Goal: Information Seeking & Learning: Compare options

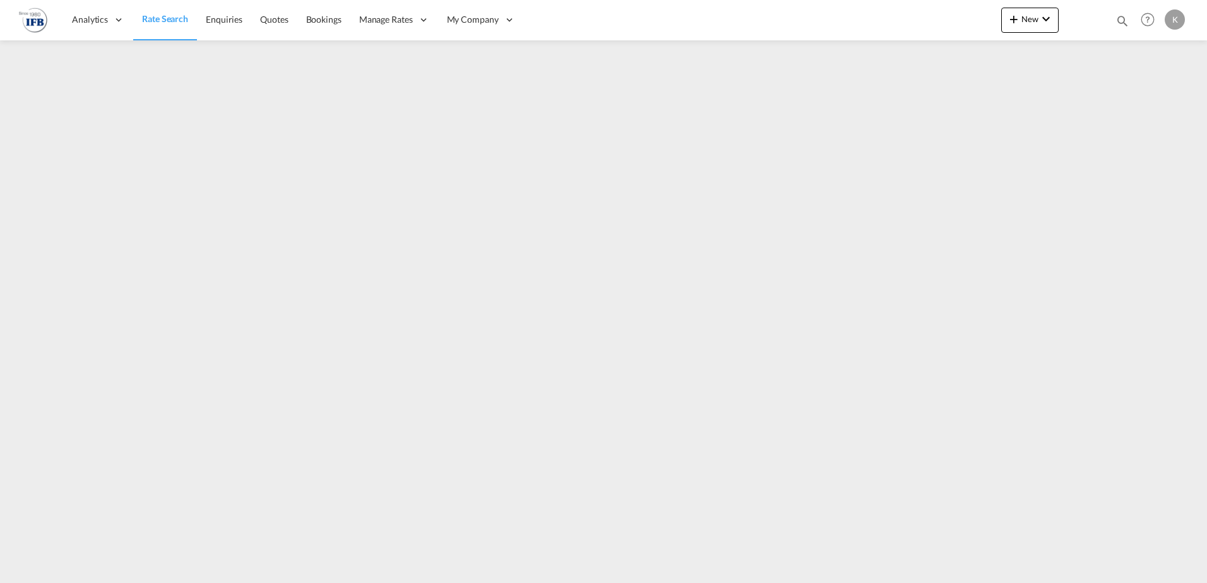
drag, startPoint x: 157, startPoint y: 17, endPoint x: 168, endPoint y: 38, distance: 24.6
click at [157, 16] on span "Rate Search" at bounding box center [165, 18] width 46 height 11
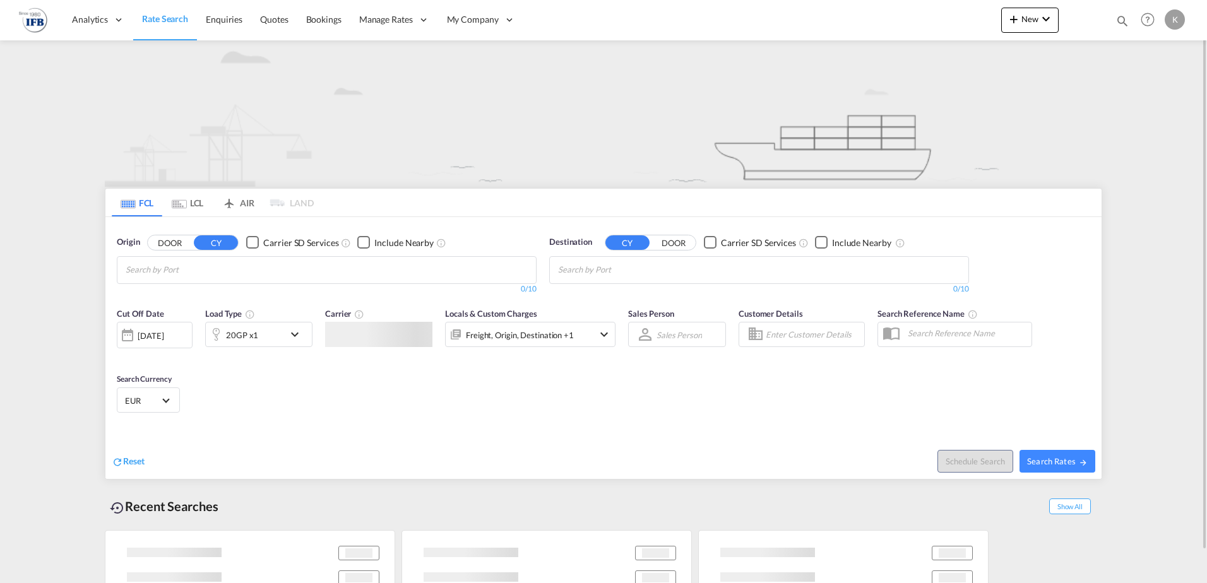
click at [194, 200] on md-tab-item "LCL" at bounding box center [187, 203] width 50 height 28
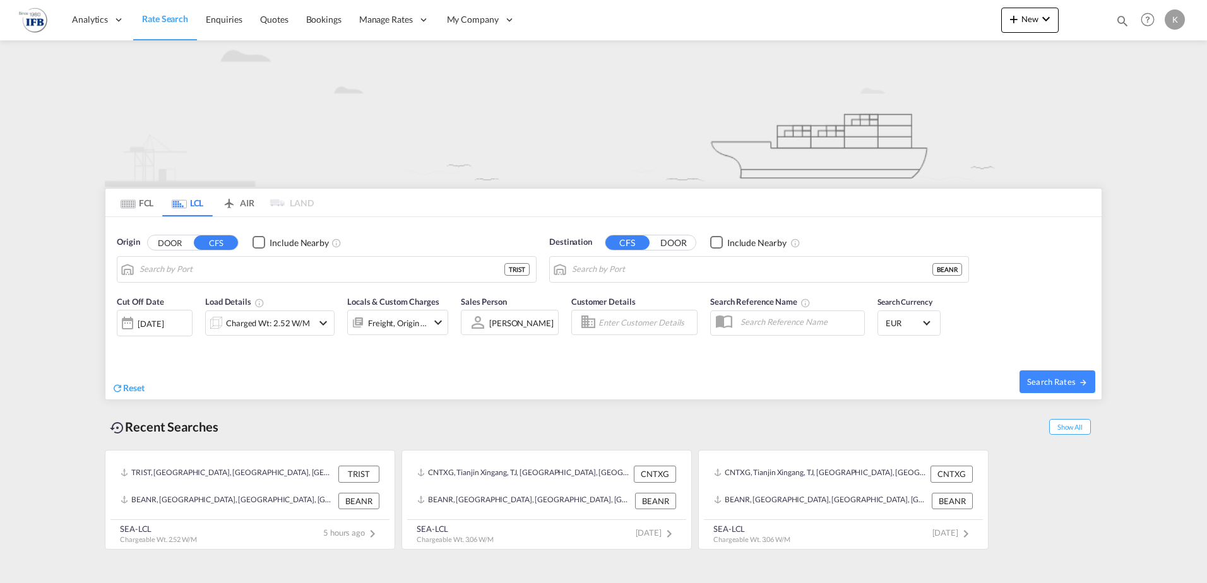
type input "[GEOGRAPHIC_DATA], TRIST"
type input "[GEOGRAPHIC_DATA], BEANR"
click at [261, 324] on div "Charged Wt: 2.52 W/M" at bounding box center [268, 323] width 84 height 18
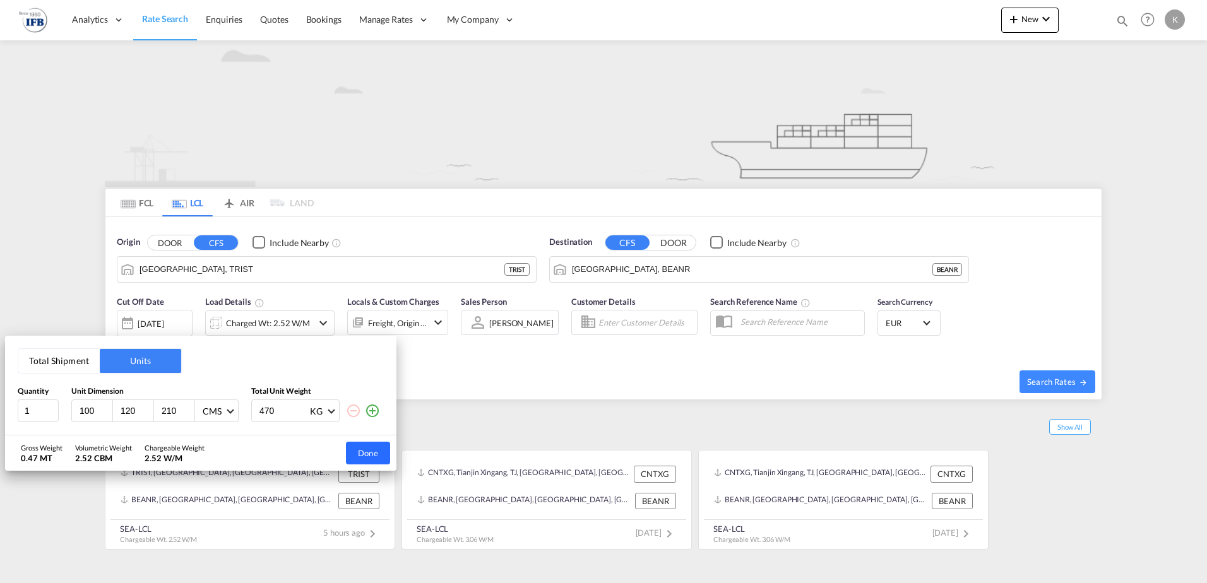
click at [364, 452] on button "Done" at bounding box center [368, 453] width 44 height 23
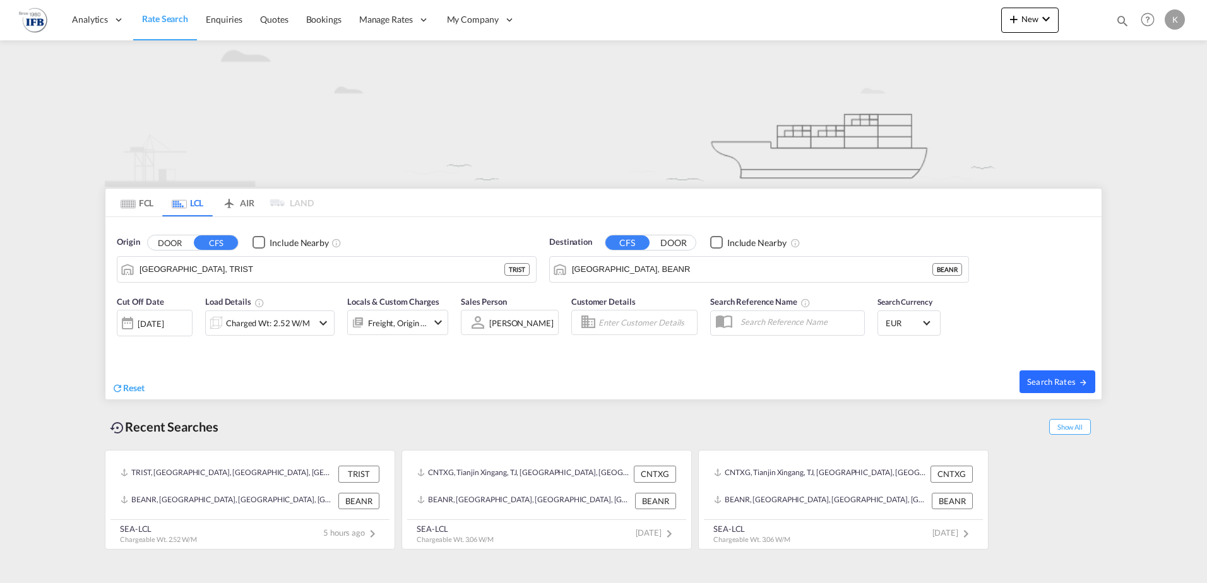
click at [1055, 378] on span "Search Rates" at bounding box center [1057, 382] width 61 height 10
type input "TRIST to BEANR / [DATE]"
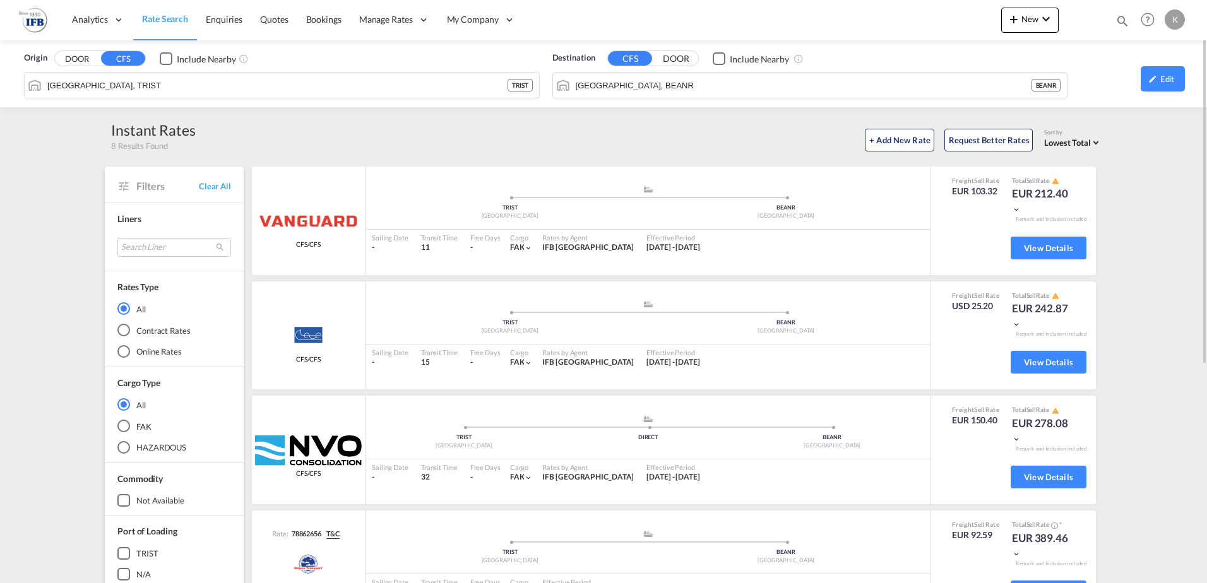
drag, startPoint x: 1060, startPoint y: 146, endPoint x: 1065, endPoint y: 154, distance: 9.1
click at [1060, 146] on span "Lowest Total" at bounding box center [1067, 143] width 47 height 10
click at [1071, 114] on span "Lowest Freight" at bounding box center [1073, 111] width 54 height 10
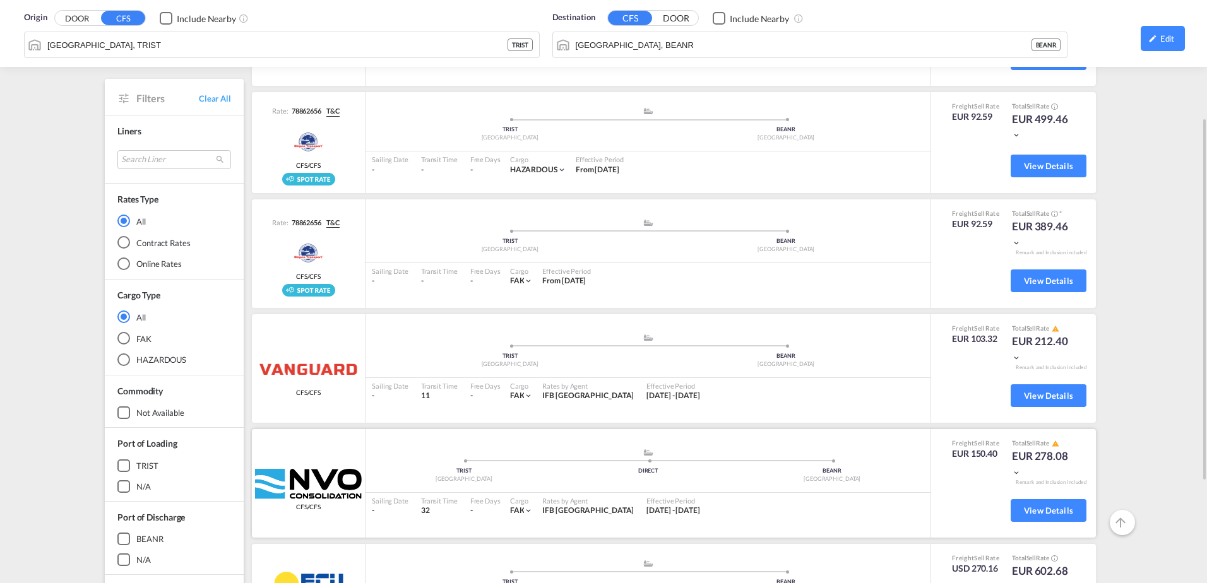
scroll to position [252, 0]
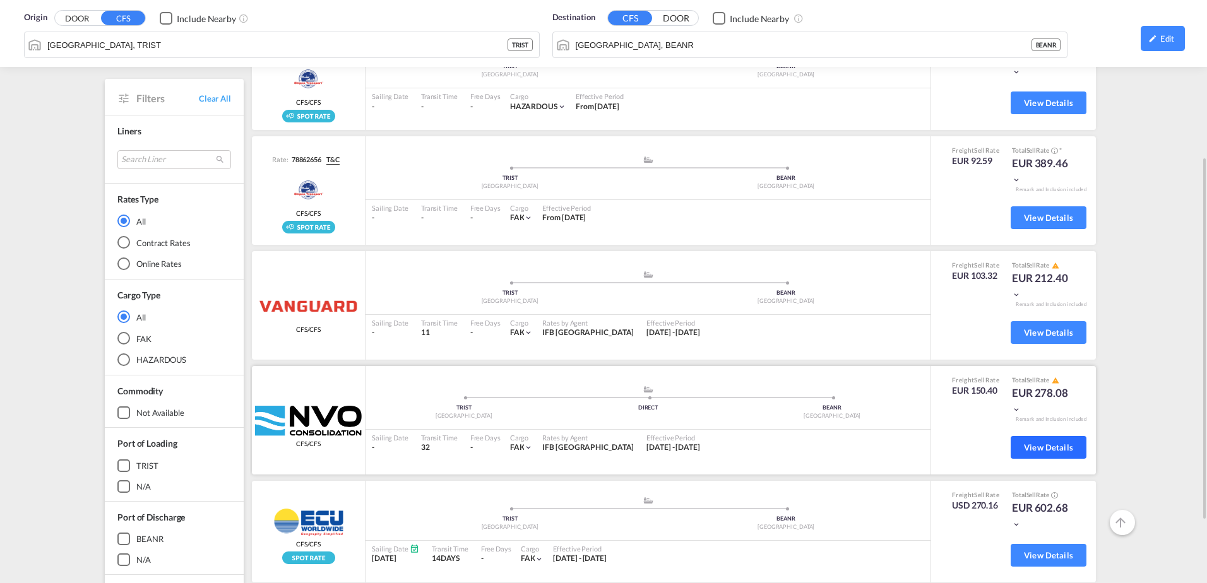
click at [1058, 441] on button "View Details" at bounding box center [1048, 447] width 76 height 23
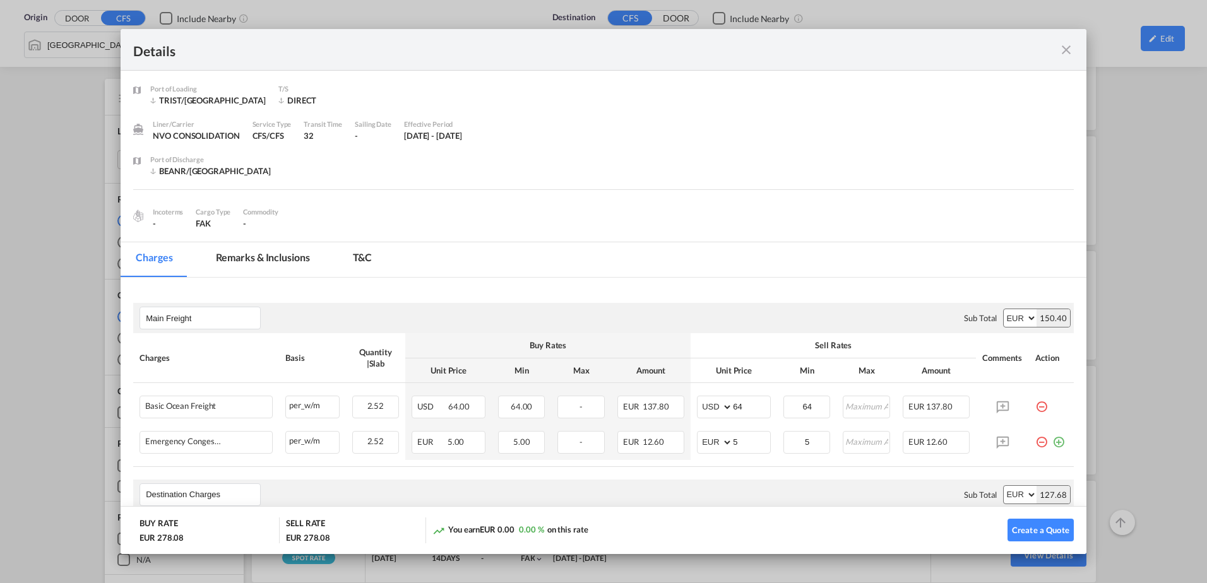
scroll to position [126, 0]
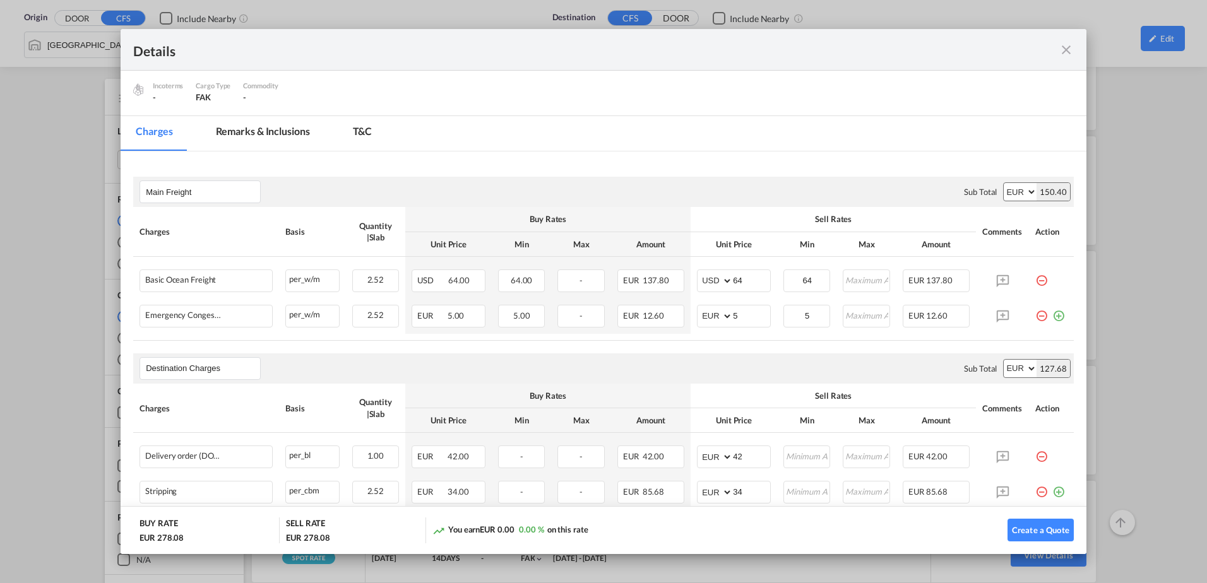
click at [1068, 43] on md-icon "icon-close fg-AAA8AD m-0 cursor" at bounding box center [1065, 49] width 15 height 15
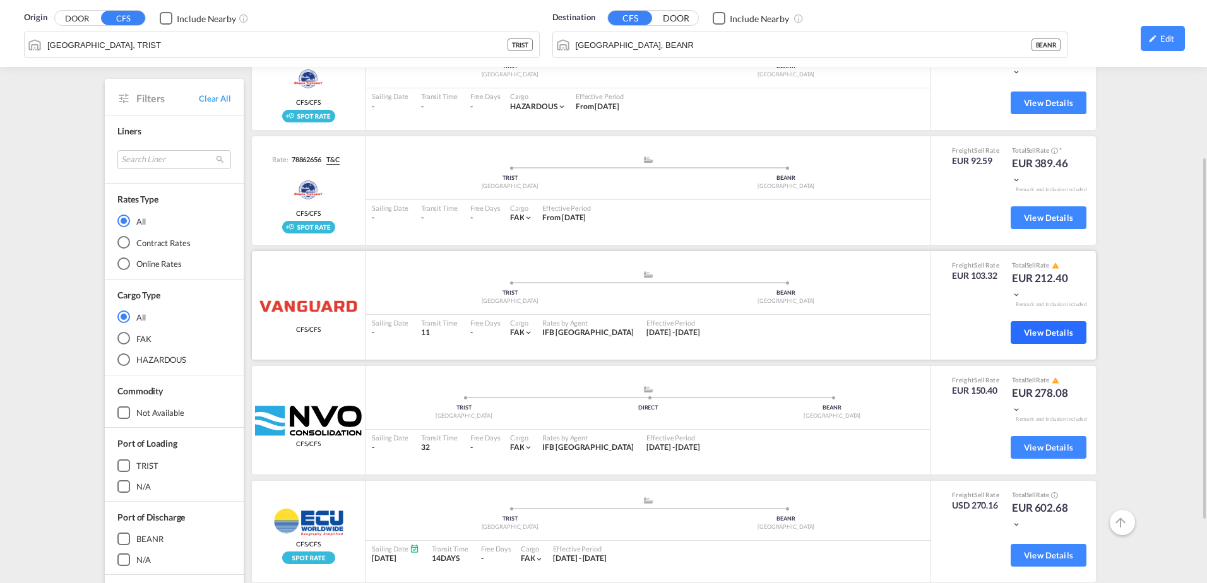
click at [1033, 334] on span "View Details" at bounding box center [1048, 333] width 49 height 10
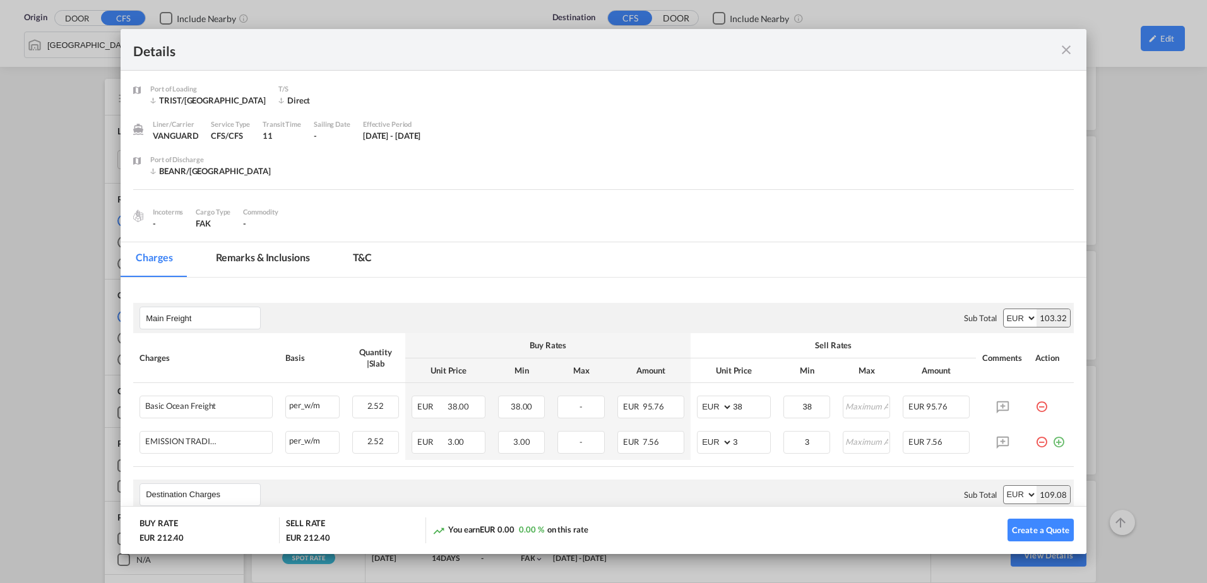
click at [1062, 52] on md-icon "icon-close fg-AAA8AD m-0 cursor" at bounding box center [1065, 49] width 15 height 15
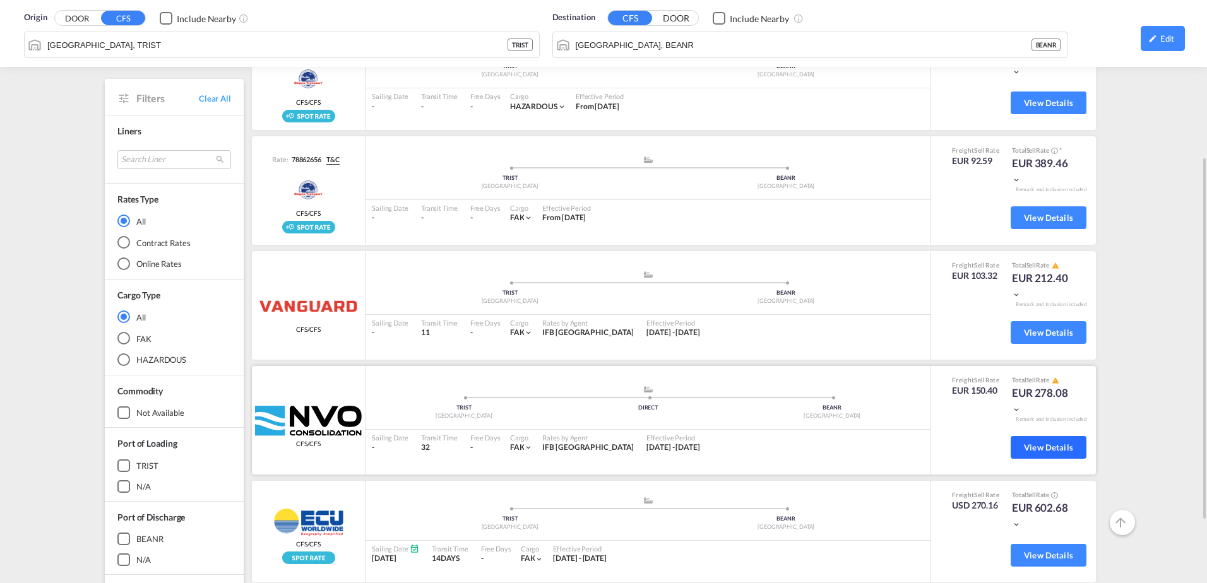
click at [1048, 443] on span "View Details" at bounding box center [1048, 447] width 49 height 10
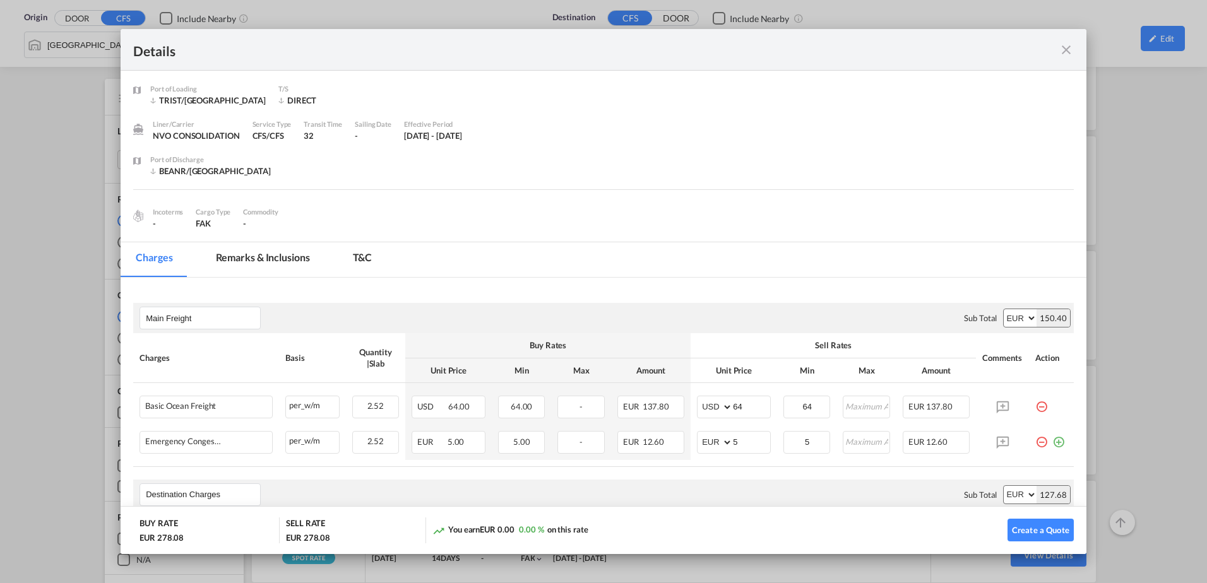
click at [1061, 48] on md-icon "icon-close fg-AAA8AD m-0 cursor" at bounding box center [1065, 49] width 15 height 15
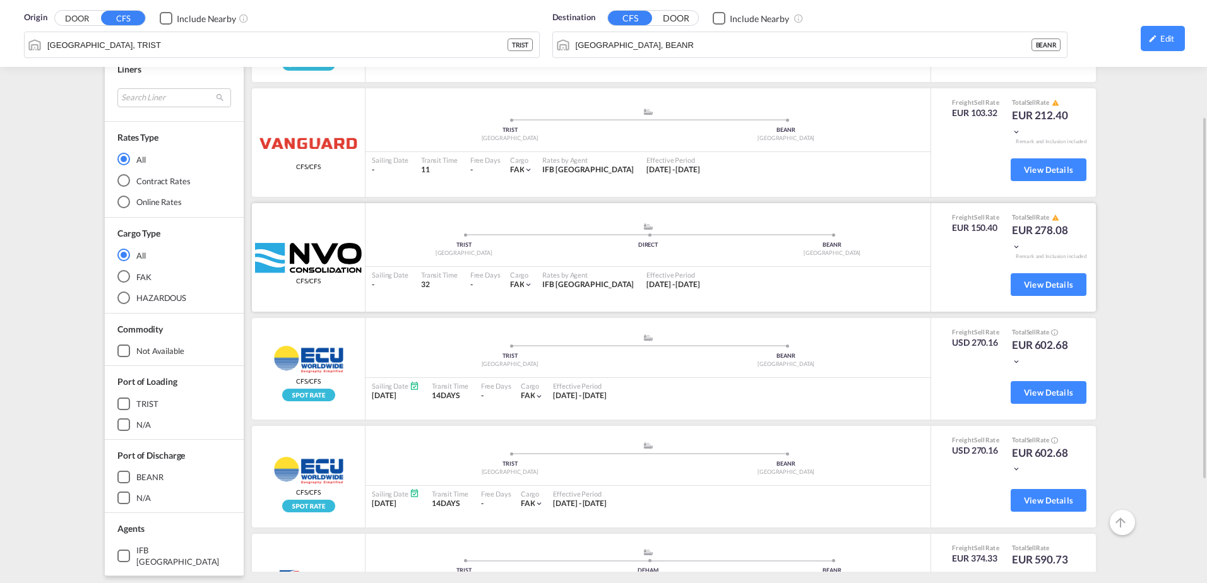
scroll to position [289, 0]
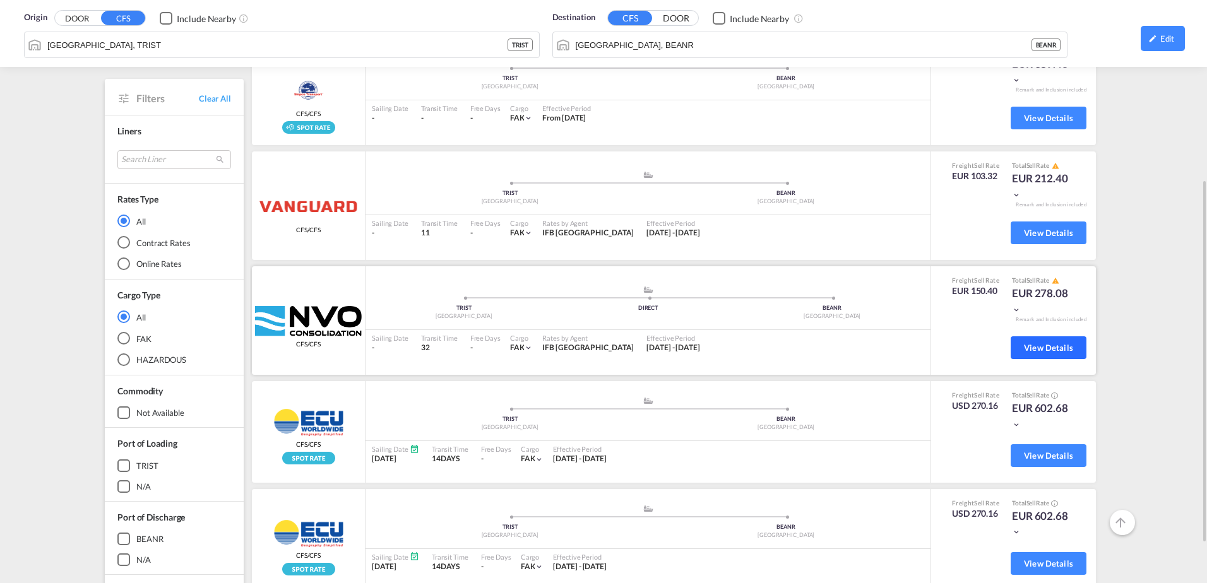
click at [1025, 345] on span "View Details" at bounding box center [1048, 348] width 49 height 10
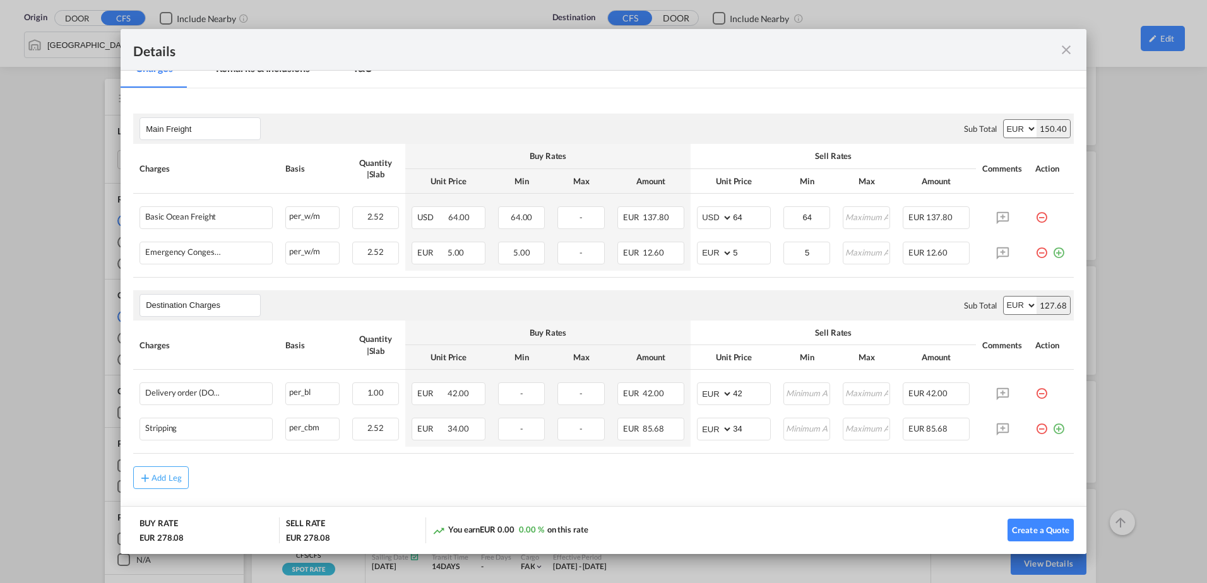
scroll to position [210, 0]
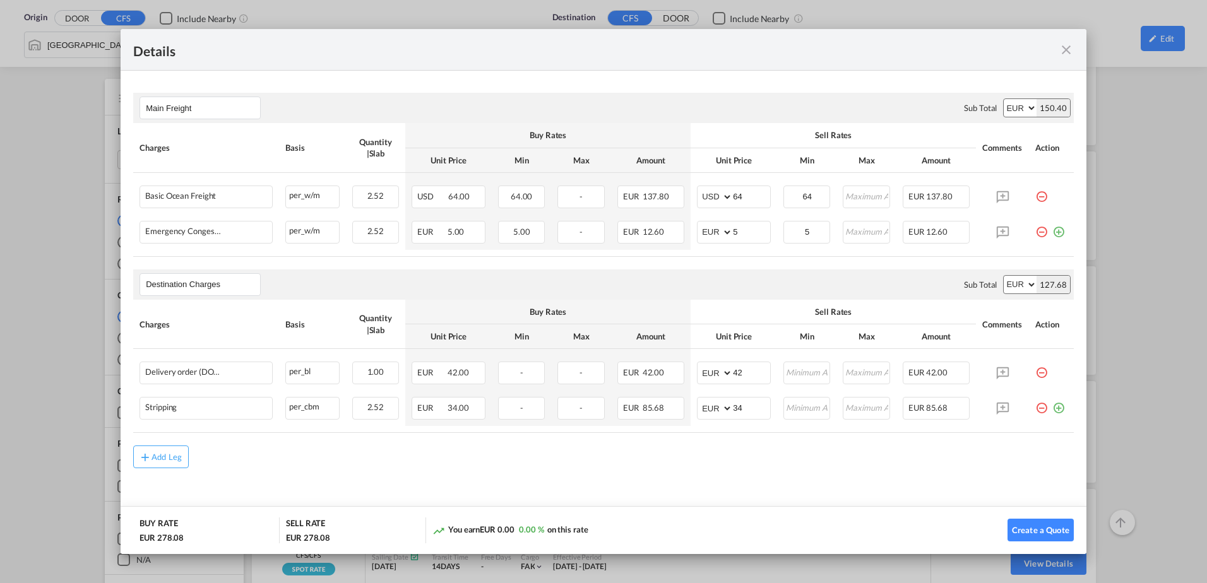
click at [1063, 50] on md-icon "icon-close fg-AAA8AD m-0 cursor" at bounding box center [1065, 49] width 15 height 15
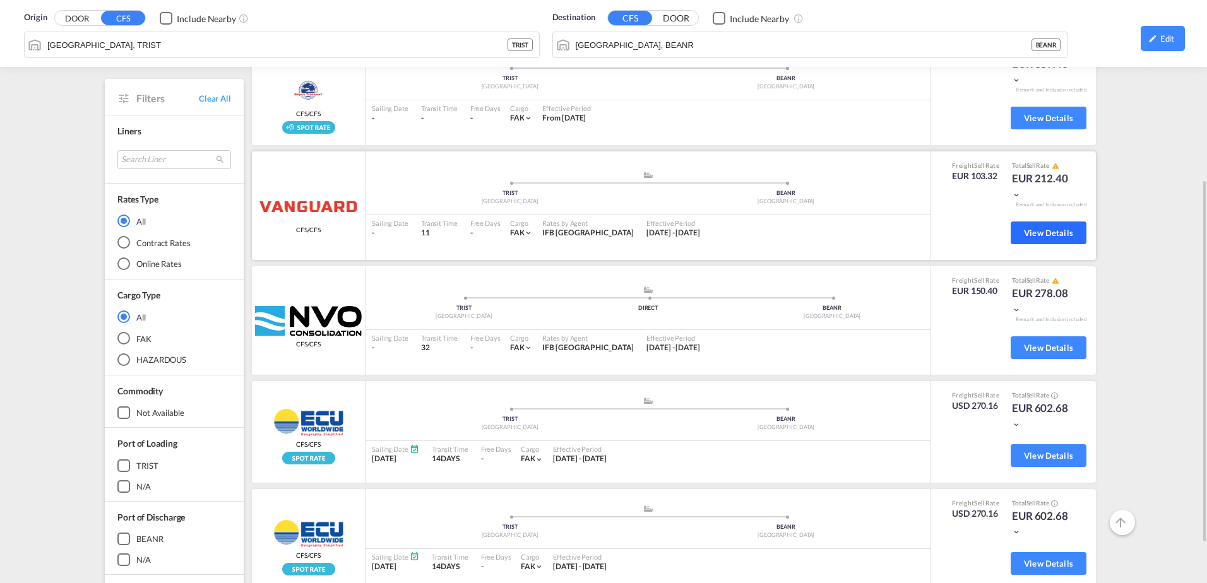
click at [1034, 233] on span "View Details" at bounding box center [1048, 233] width 49 height 10
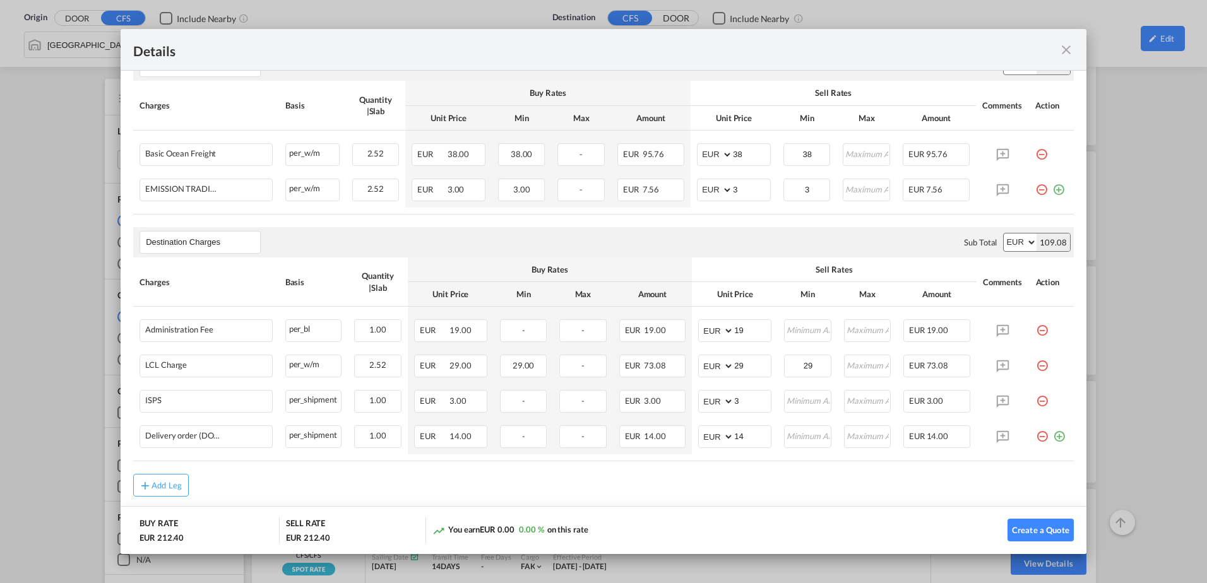
scroll to position [0, 0]
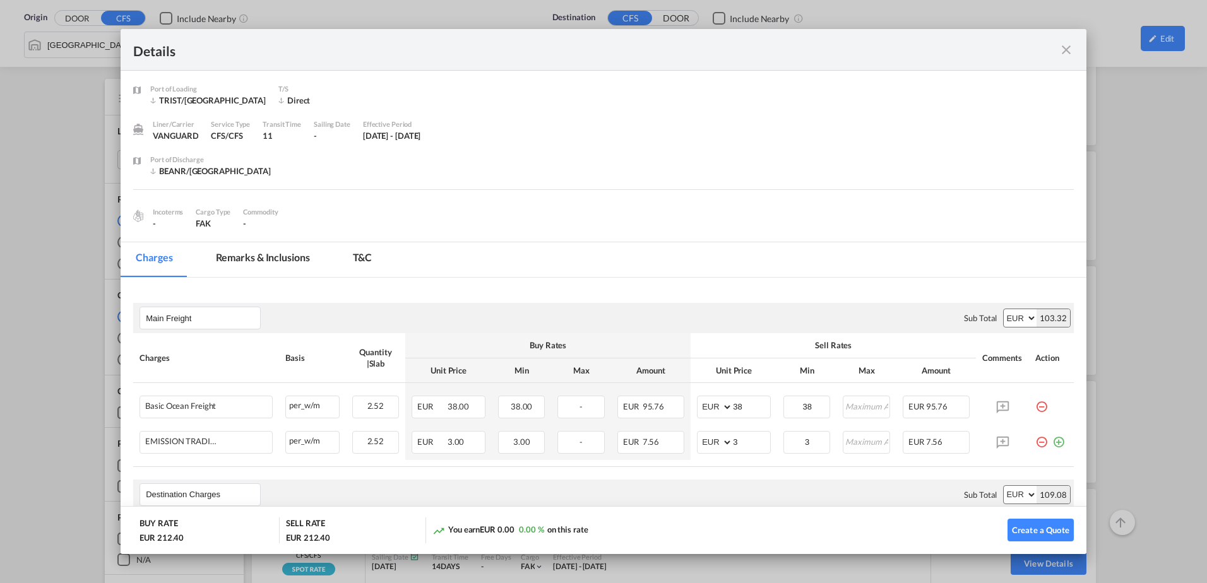
drag, startPoint x: 1059, startPoint y: 49, endPoint x: 1066, endPoint y: 51, distance: 7.4
click at [1060, 49] on md-icon "icon-close fg-AAA8AD m-0 cursor" at bounding box center [1065, 49] width 15 height 15
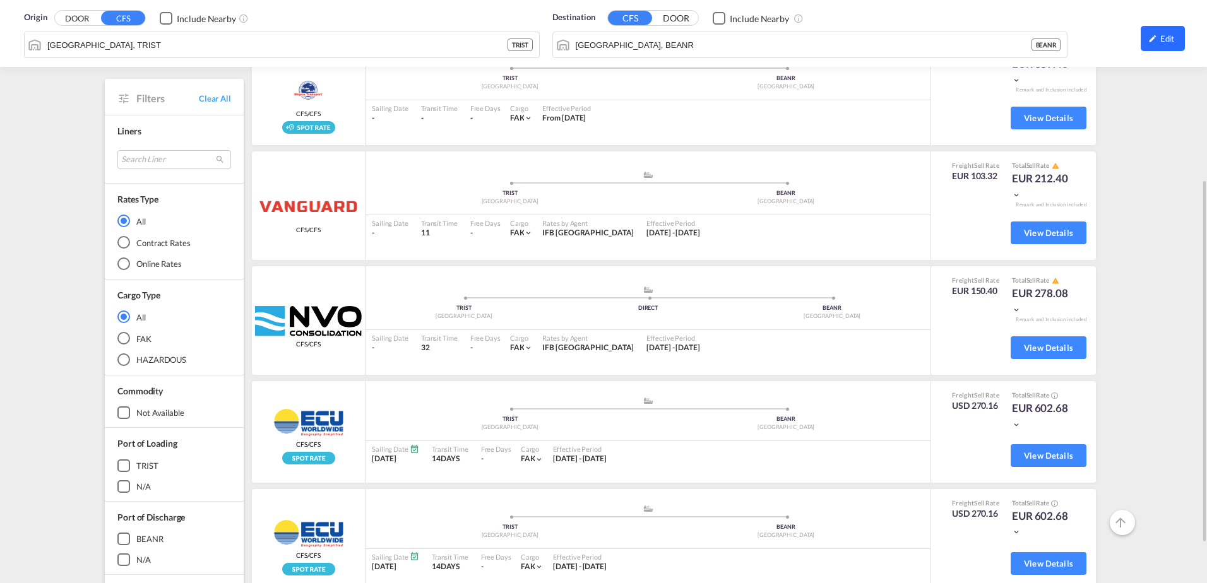
click at [1165, 33] on div "Edit" at bounding box center [1162, 38] width 44 height 25
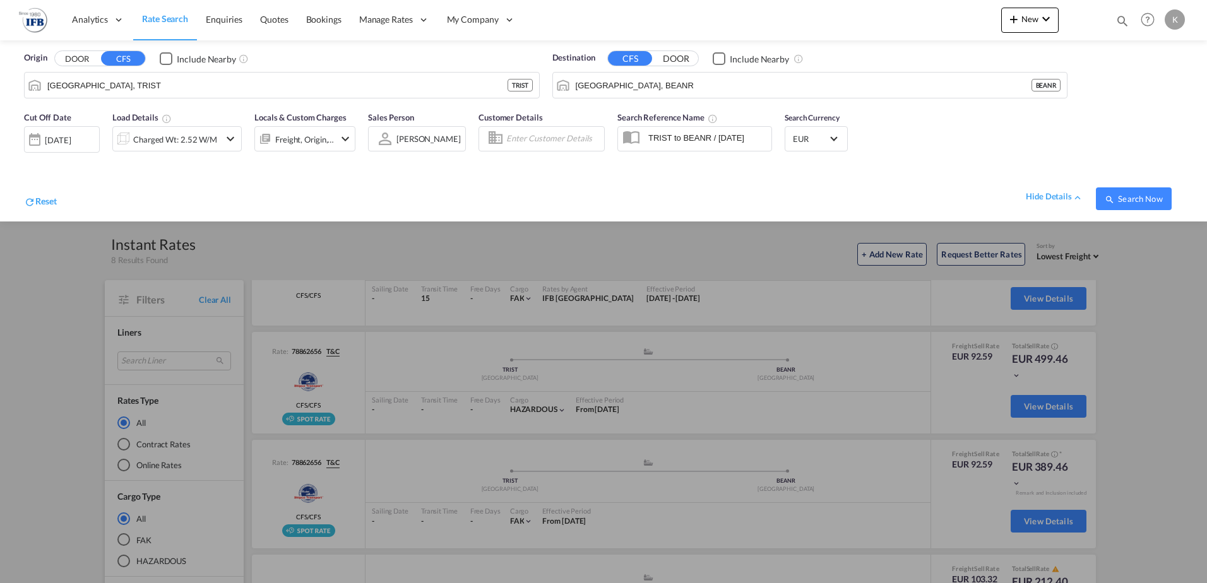
click at [158, 139] on div "Charged Wt: 2.52 W/M" at bounding box center [175, 140] width 84 height 18
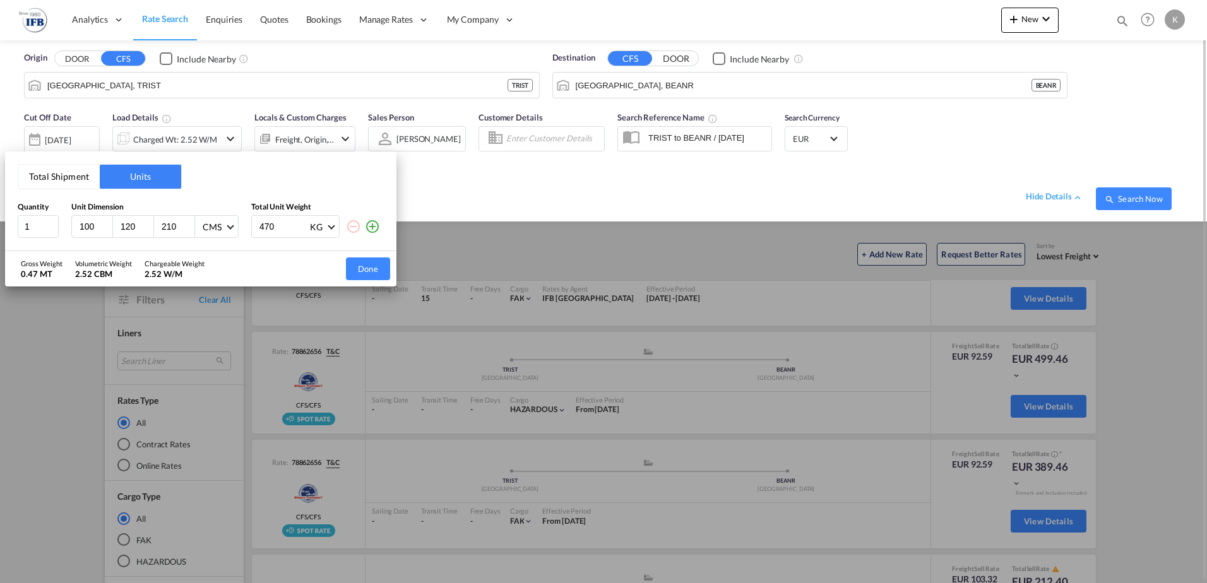
drag, startPoint x: 465, startPoint y: 194, endPoint x: 782, endPoint y: 163, distance: 318.3
click at [470, 192] on div "Total Shipment Units Quantity Unit Dimension Total Unit Weight 1 100 120 210 CM…" at bounding box center [603, 291] width 1207 height 583
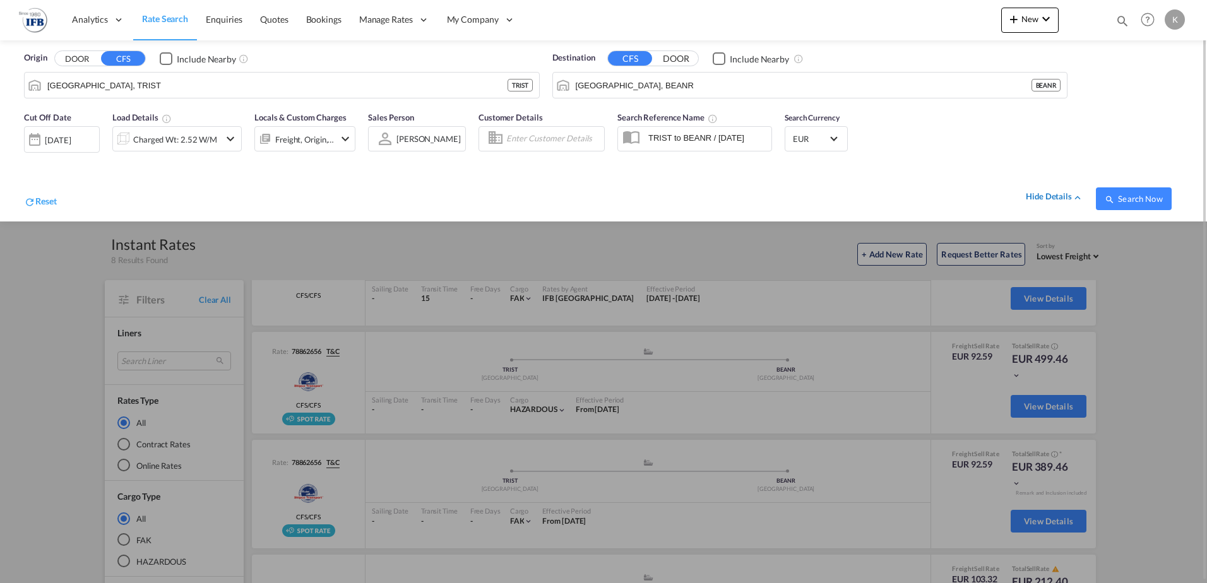
click at [1039, 191] on div "hide details" at bounding box center [1061, 192] width 70 height 22
drag, startPoint x: 478, startPoint y: 301, endPoint x: 490, endPoint y: 296, distance: 13.6
click at [478, 300] on div at bounding box center [603, 291] width 1207 height 583
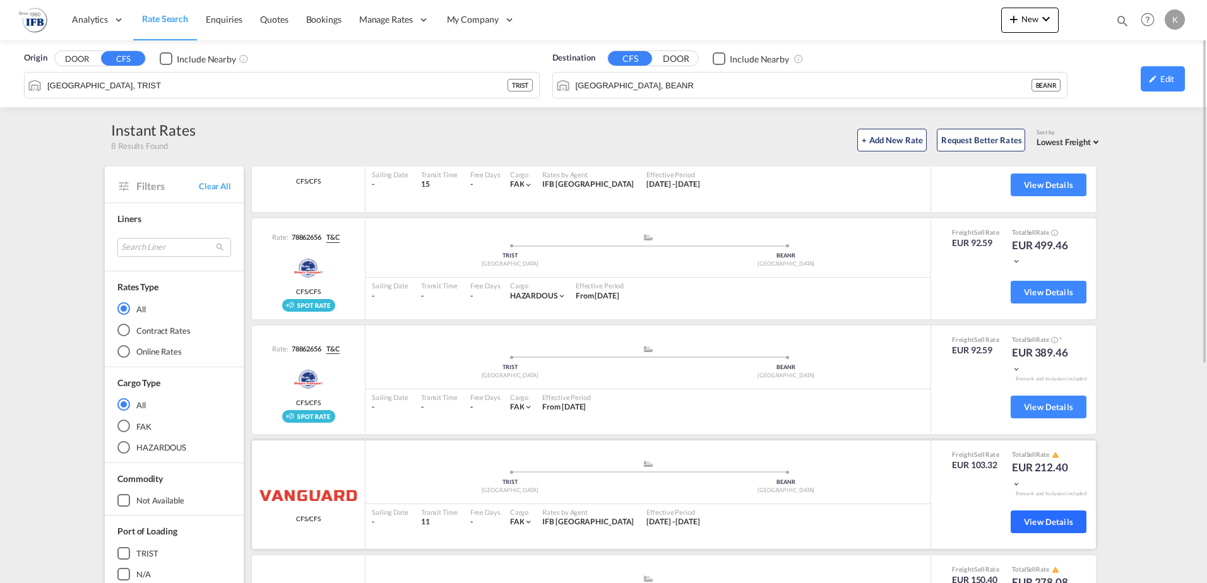
click at [1039, 518] on span "View Details" at bounding box center [1048, 522] width 49 height 10
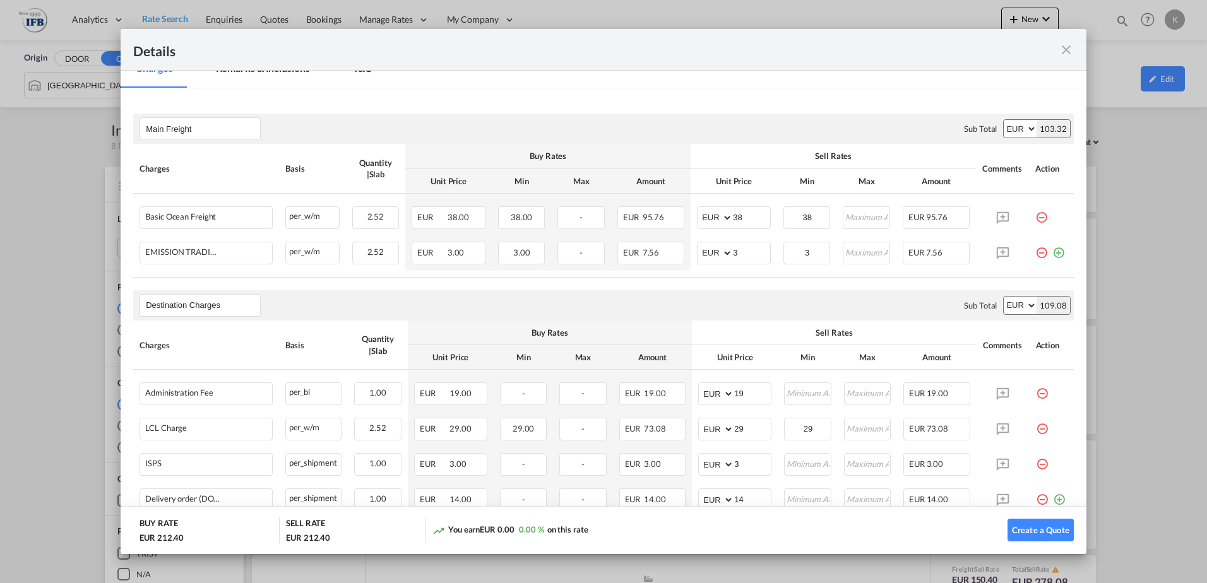
scroll to position [281, 0]
